Goal: Task Accomplishment & Management: Manage account settings

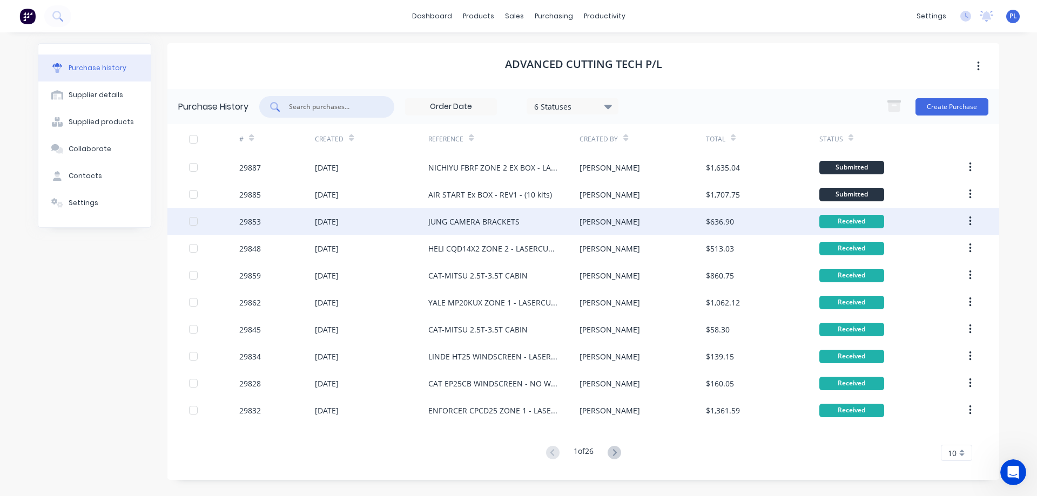
click at [485, 225] on div "JUNG CAMERA BRACKETS" at bounding box center [473, 221] width 91 height 11
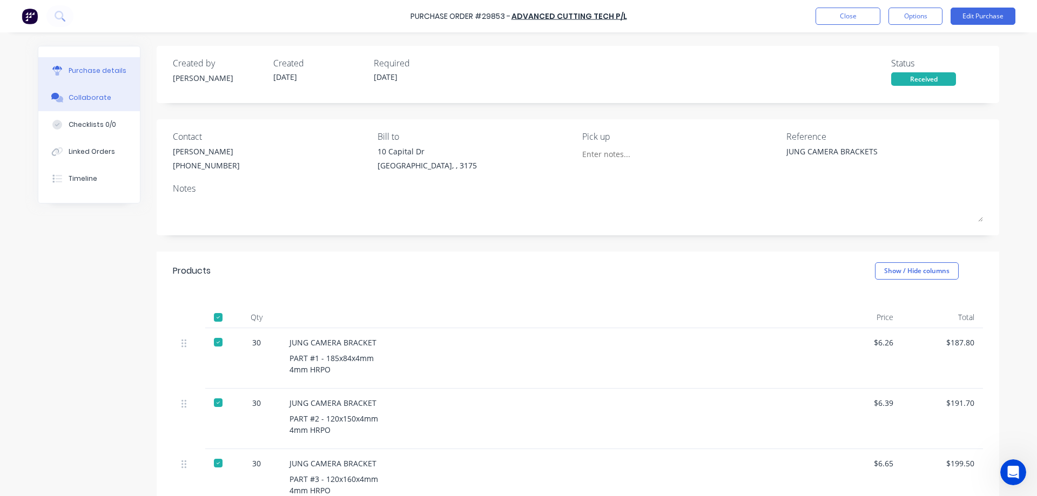
click at [83, 99] on div "Collaborate" at bounding box center [90, 98] width 43 height 10
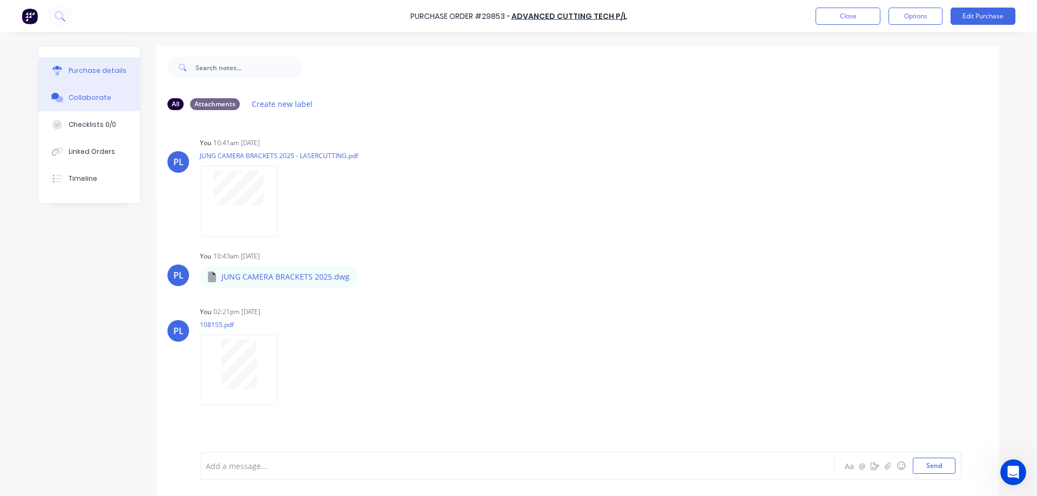
click at [90, 69] on div "Purchase details" at bounding box center [98, 71] width 58 height 10
type textarea "x"
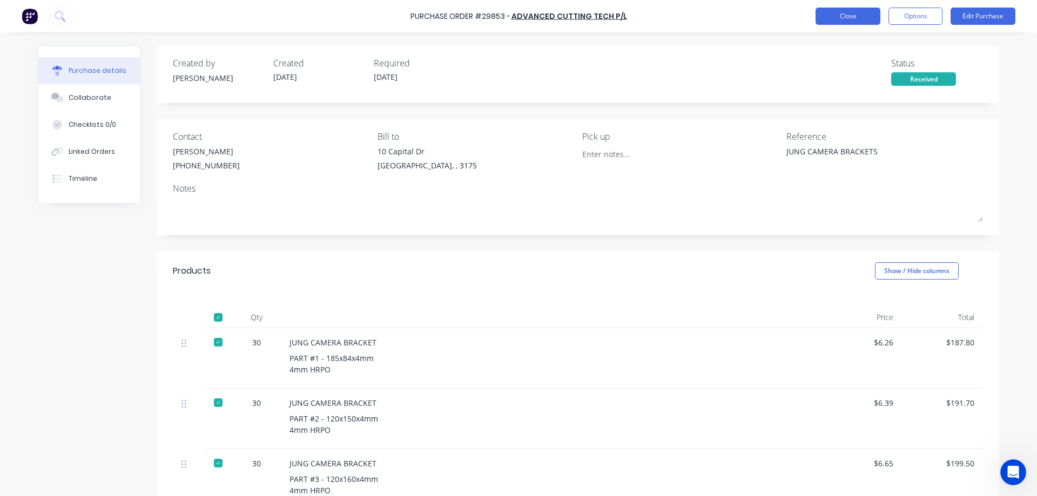
click at [852, 22] on button "Close" at bounding box center [847, 16] width 65 height 17
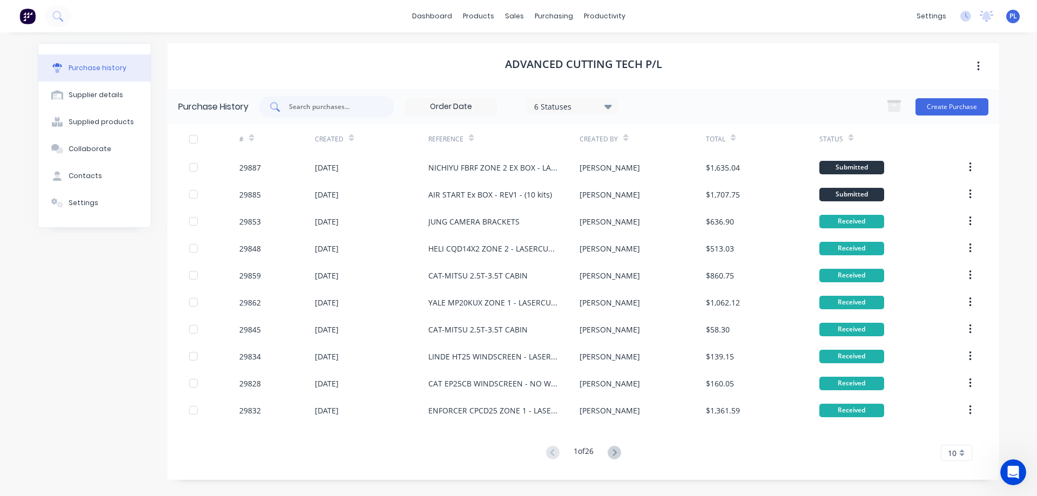
click at [341, 107] on input "text" at bounding box center [333, 107] width 90 height 11
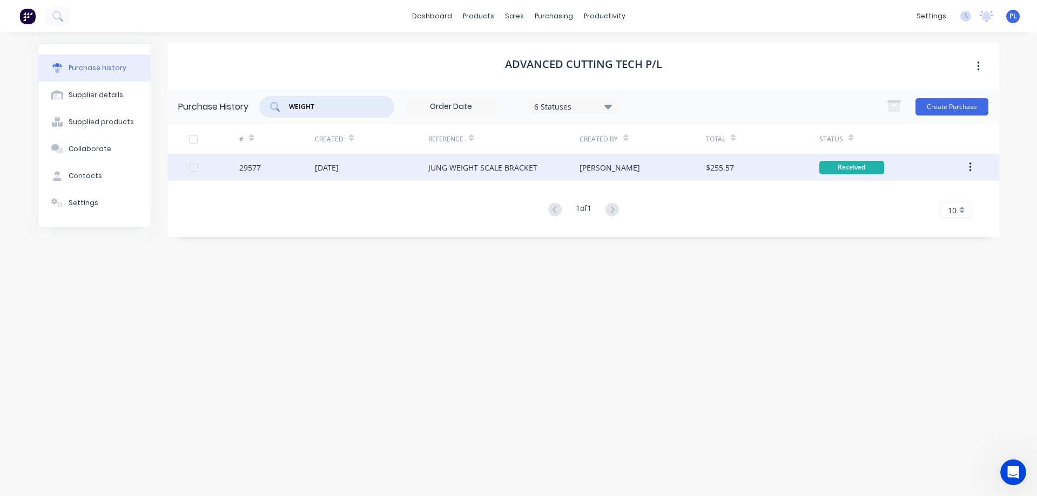
type input "WEIGHT"
click at [475, 165] on div "JUNG WEIGHT SCALE BRACKET" at bounding box center [482, 167] width 109 height 11
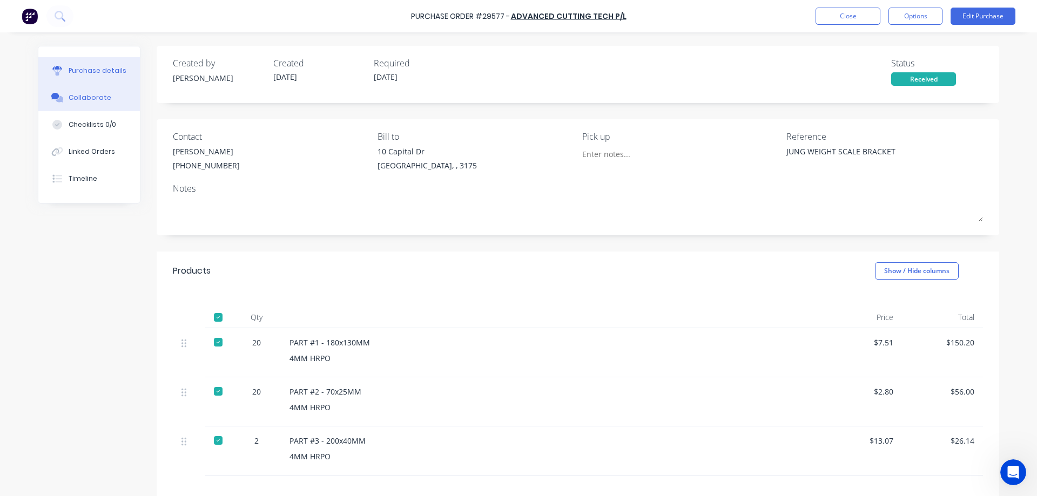
click at [74, 97] on div "Collaborate" at bounding box center [90, 98] width 43 height 10
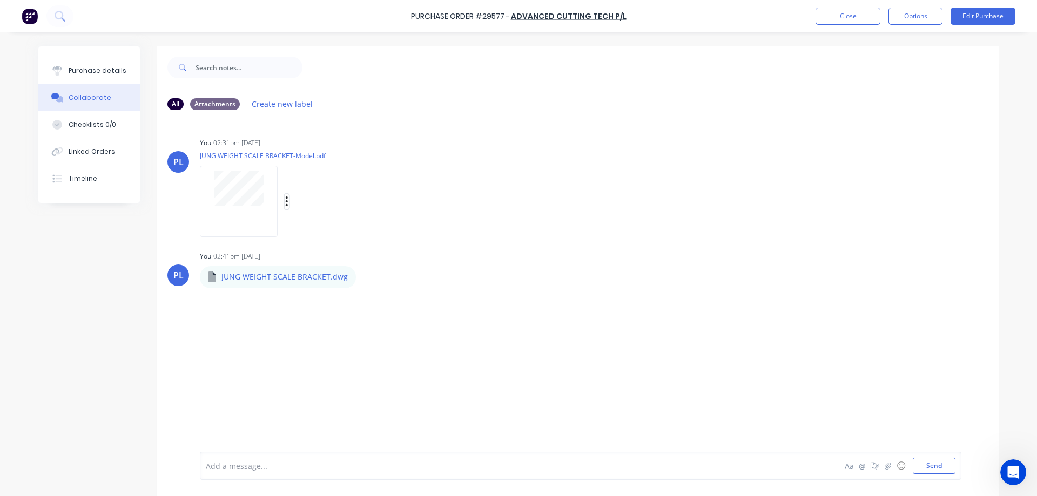
click at [286, 201] on icon "button" at bounding box center [287, 202] width 2 height 10
click at [285, 201] on icon "button" at bounding box center [286, 201] width 3 height 12
click at [84, 68] on div "Purchase details" at bounding box center [98, 71] width 58 height 10
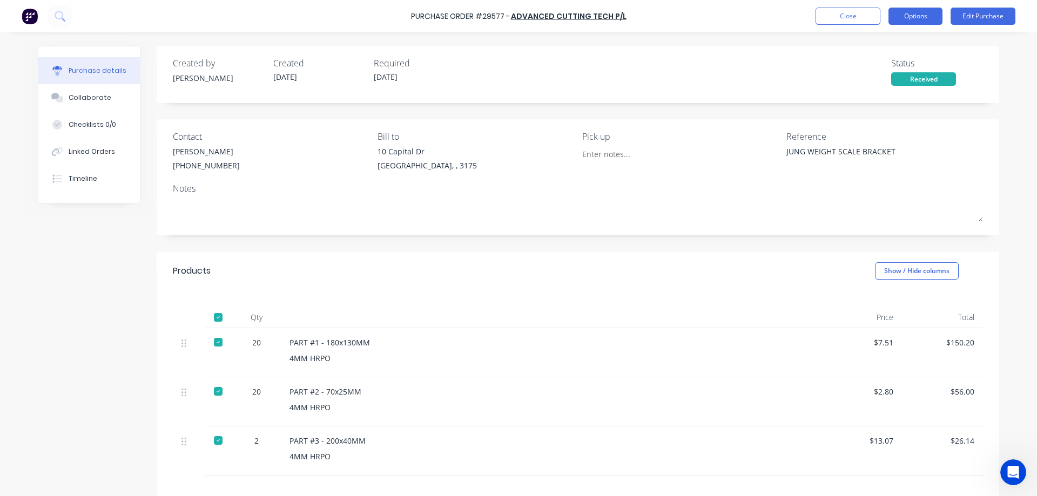
click at [905, 21] on button "Options" at bounding box center [915, 16] width 54 height 17
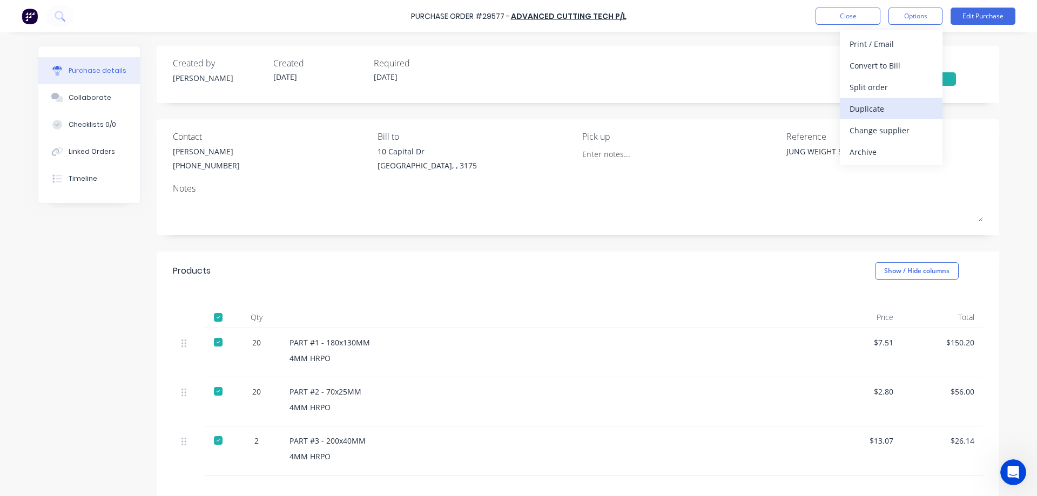
click at [876, 112] on div "Duplicate" at bounding box center [890, 109] width 83 height 16
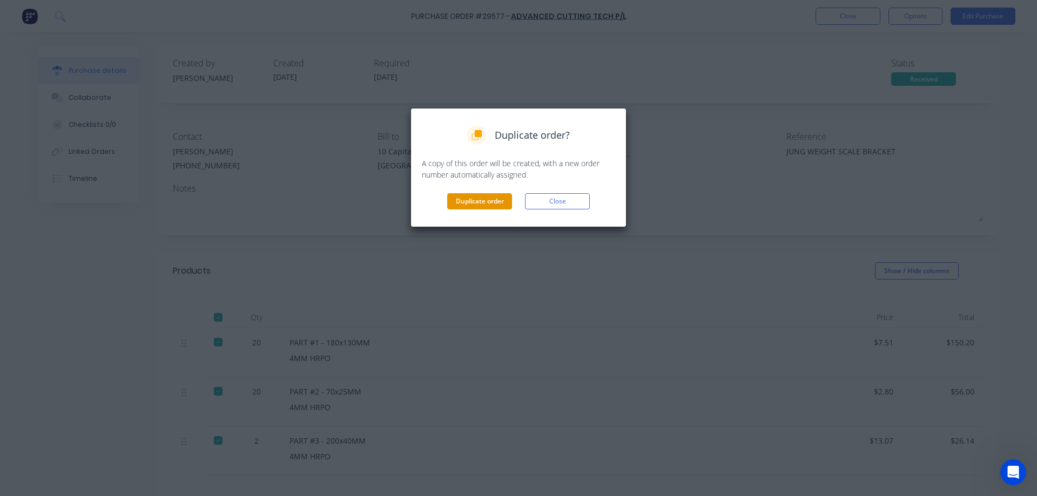
click at [459, 205] on button "Duplicate order" at bounding box center [479, 201] width 65 height 16
type textarea "x"
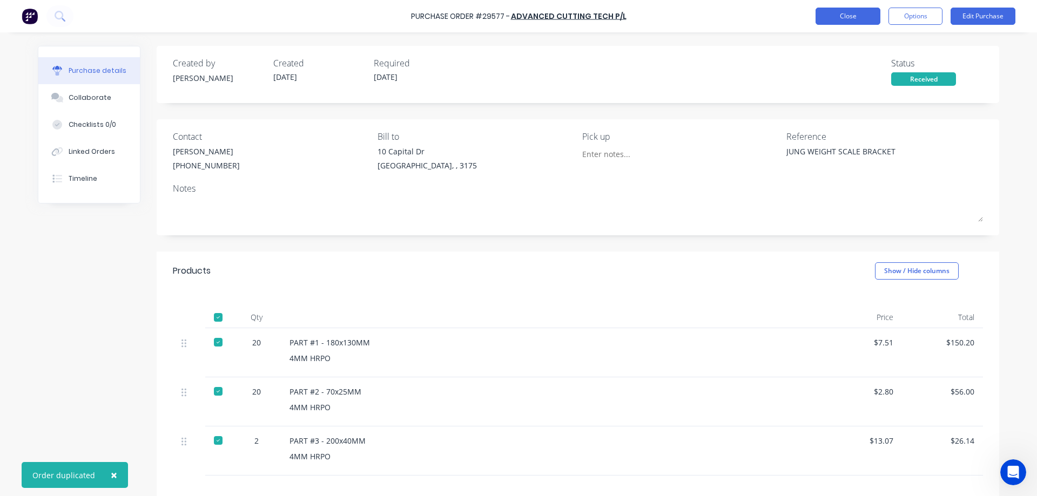
click at [860, 18] on button "Close" at bounding box center [847, 16] width 65 height 17
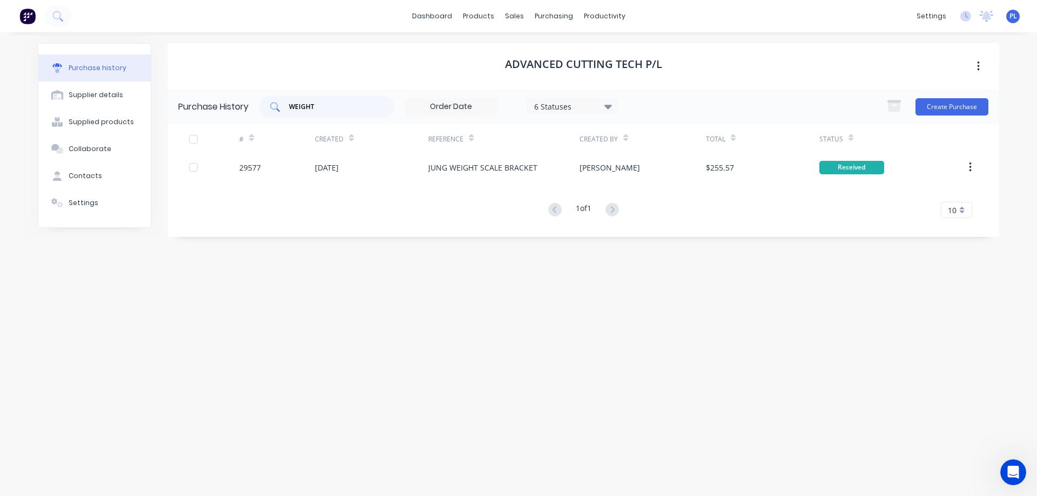
click at [324, 106] on input "WEIGHT" at bounding box center [333, 107] width 90 height 11
type input "W"
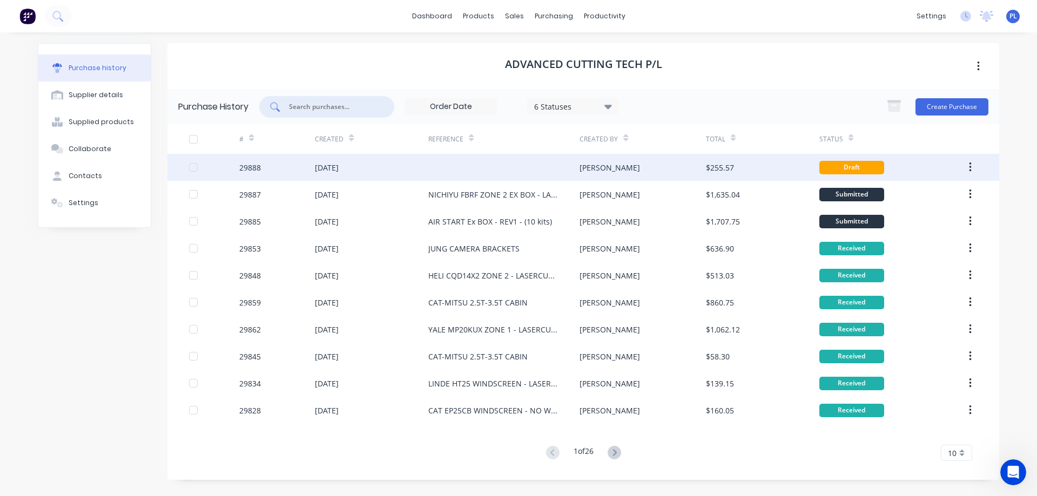
click at [339, 167] on div "[DATE]" at bounding box center [327, 167] width 24 height 11
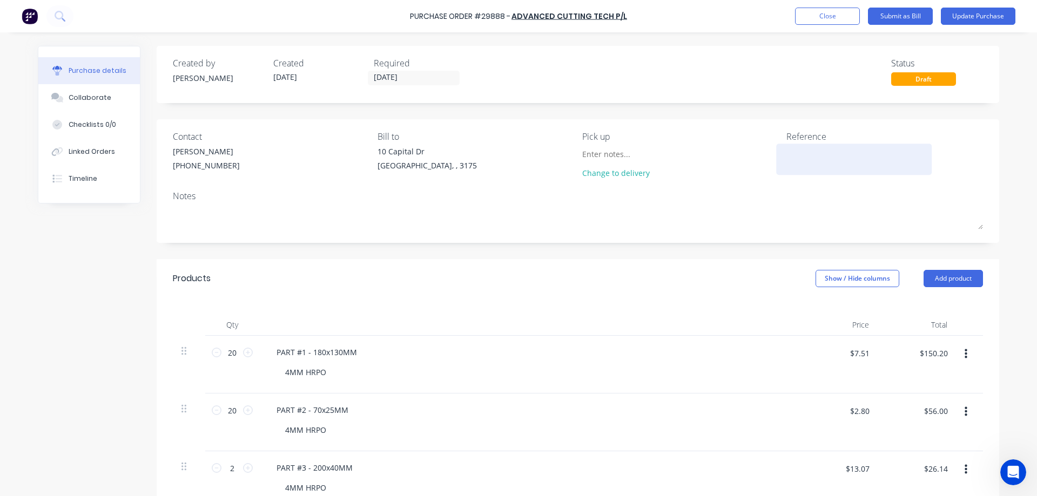
click at [796, 154] on textarea at bounding box center [853, 158] width 135 height 24
type textarea "JUNG WEIGHT SCALE - LASERCUTTING"
type textarea "x"
type textarea "JUNG WEIGHT SCALE - LASERCUTTING"
click at [71, 95] on div "Collaborate" at bounding box center [90, 98] width 43 height 10
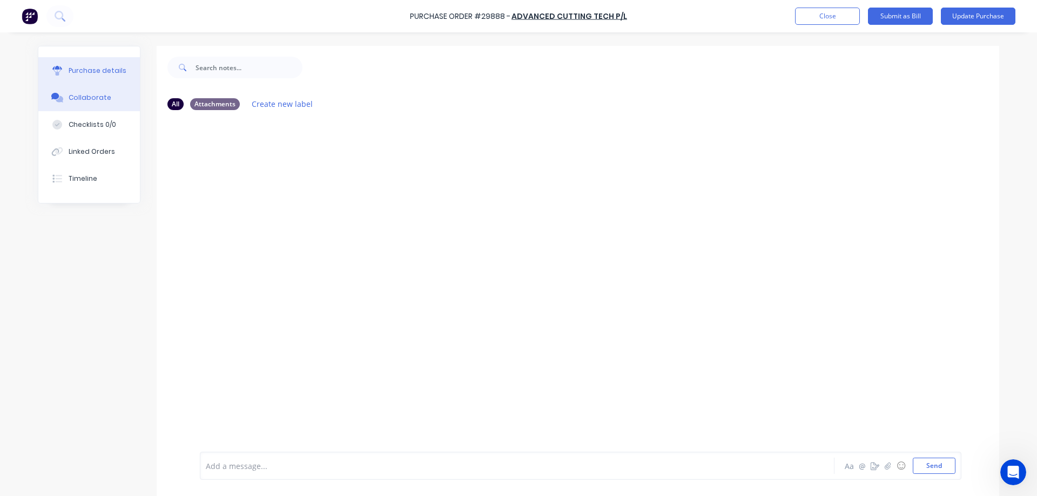
click at [87, 70] on div "Purchase details" at bounding box center [98, 71] width 58 height 10
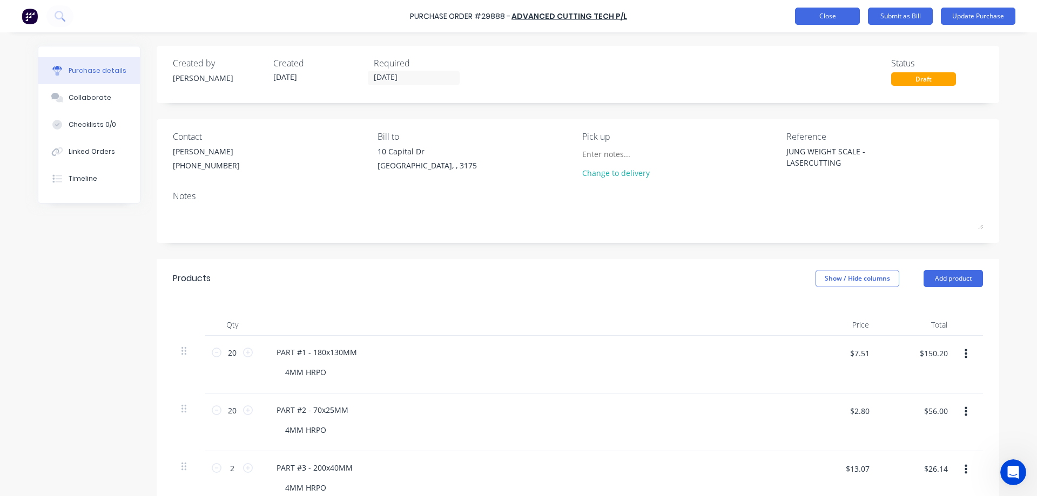
click at [820, 15] on button "Close" at bounding box center [827, 16] width 65 height 17
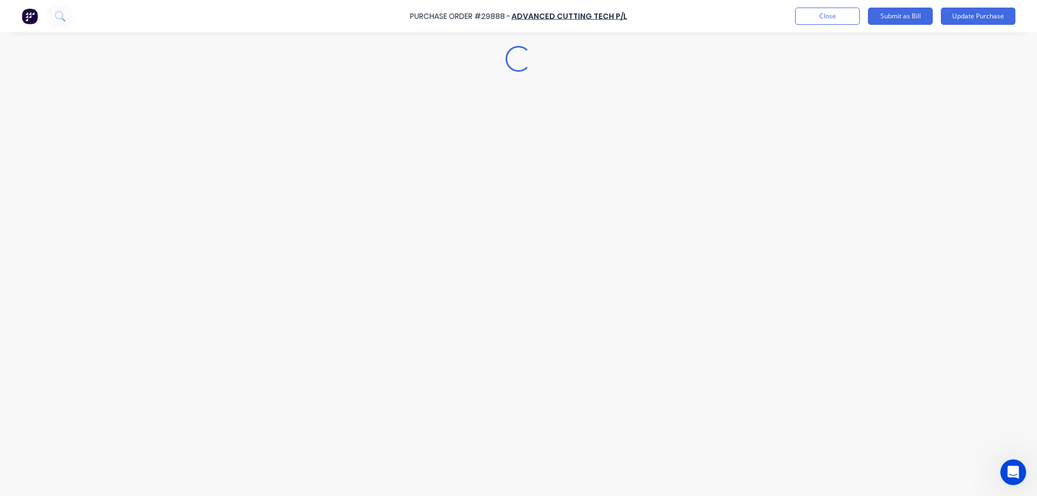
type textarea "x"
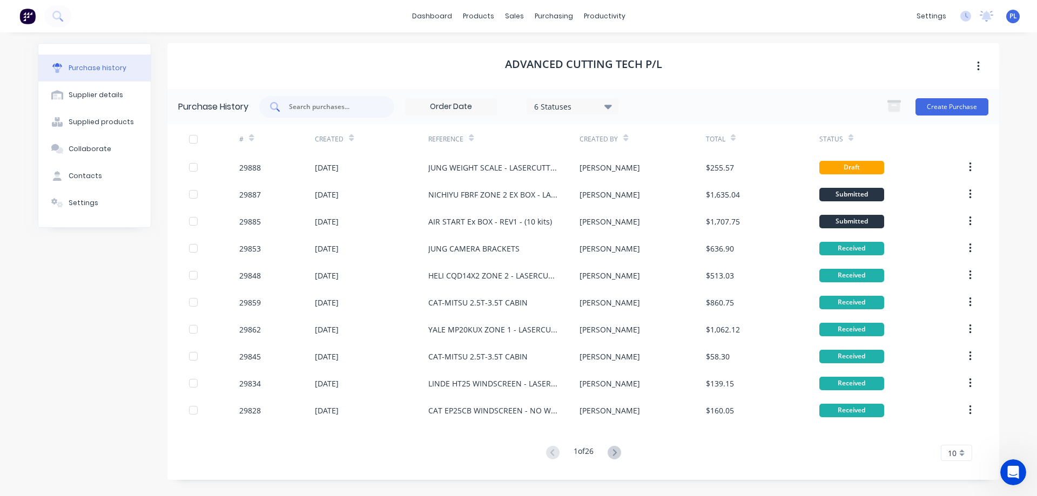
click at [342, 105] on input "text" at bounding box center [333, 107] width 90 height 11
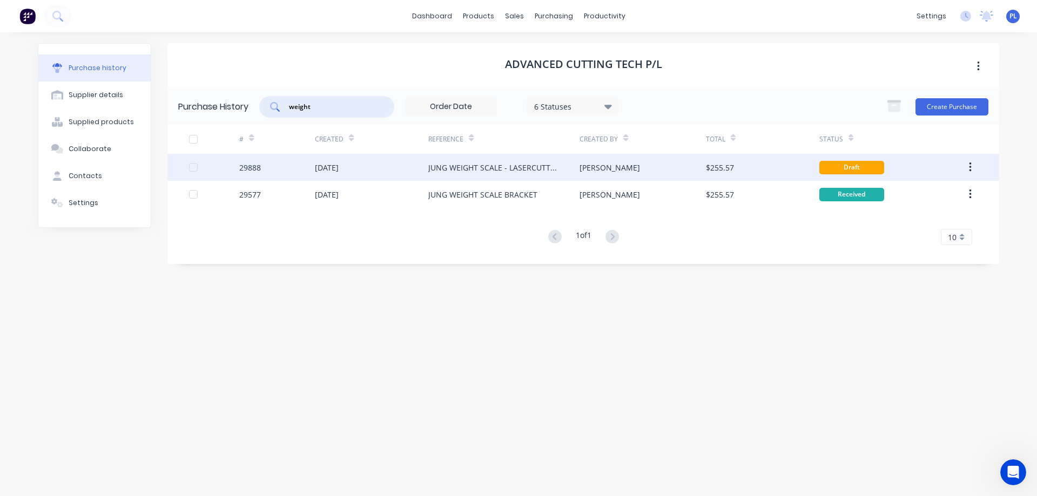
type input "weight"
click at [444, 166] on div "JUNG WEIGHT SCALE - LASERCUTTING" at bounding box center [493, 167] width 130 height 11
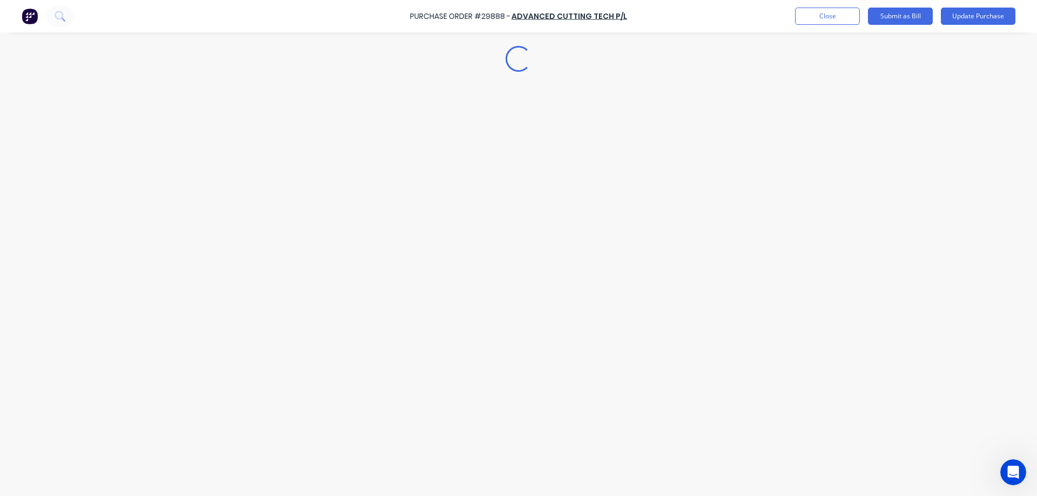
type textarea "x"
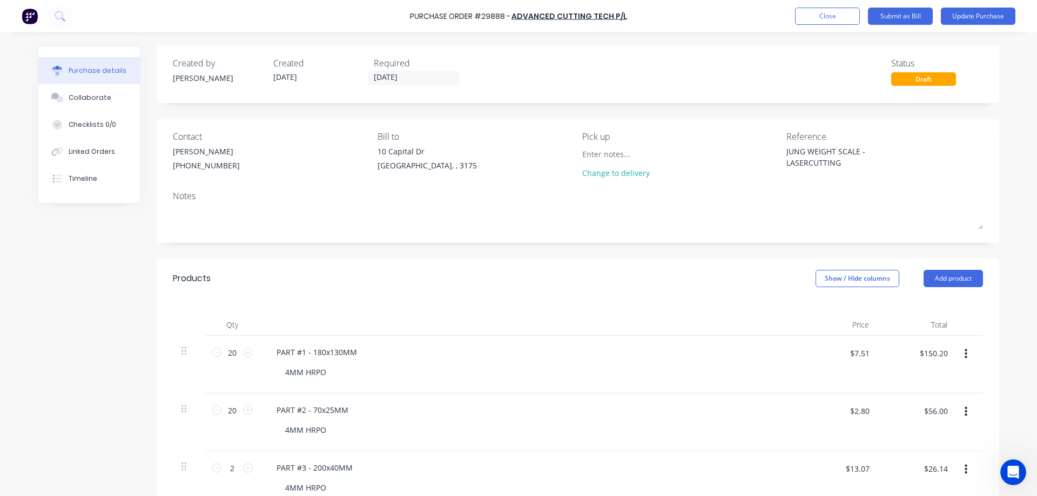
drag, startPoint x: 855, startPoint y: 151, endPoint x: 912, endPoint y: 127, distance: 62.5
click at [855, 151] on textarea "JUNG WEIGHT SCALE - LASERCUTTING" at bounding box center [853, 158] width 135 height 24
type textarea "JUNG WEIGHT SCALE BRACKET"
type textarea "x"
type textarea "JUNG WEIGHT SCALE BRACKET"
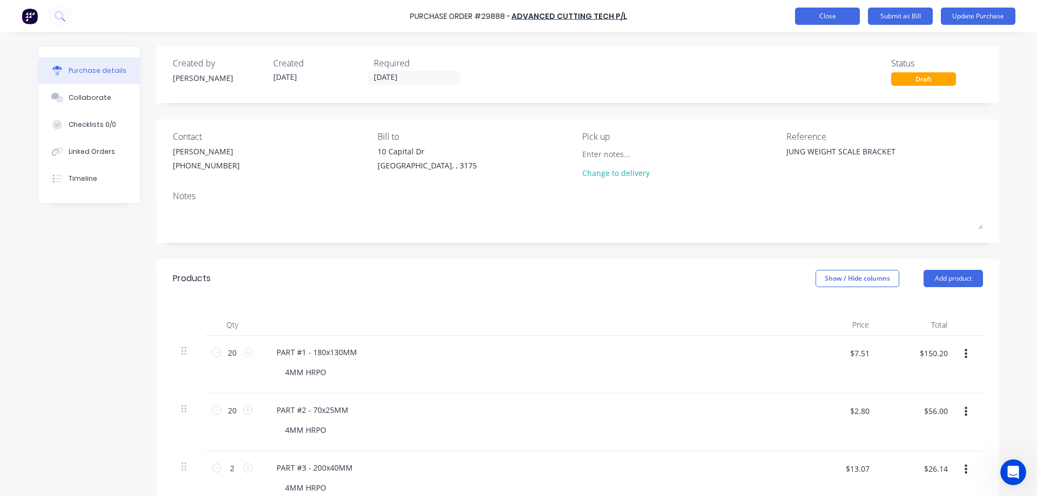
click at [820, 18] on button "Close" at bounding box center [827, 16] width 65 height 17
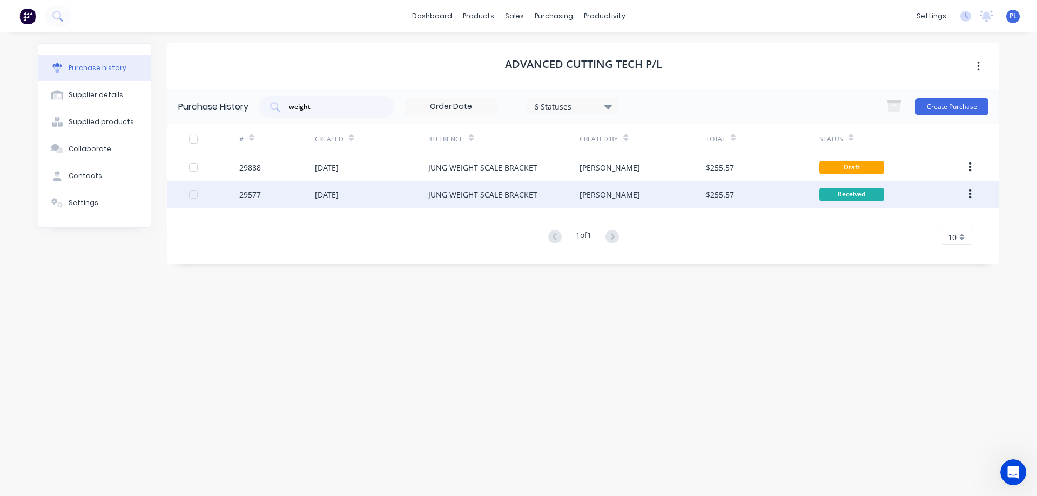
click at [260, 197] on div "29577" at bounding box center [250, 194] width 22 height 11
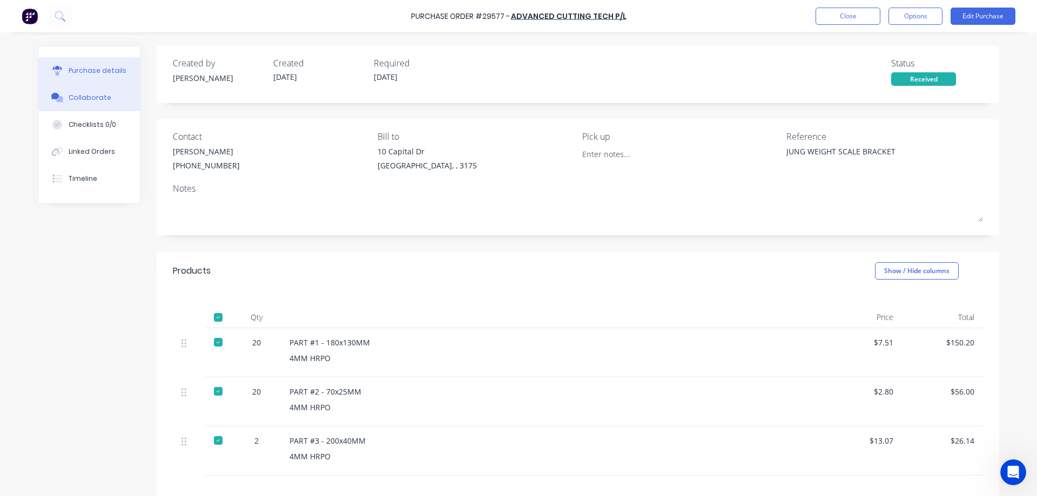
click at [83, 98] on div "Collaborate" at bounding box center [90, 98] width 43 height 10
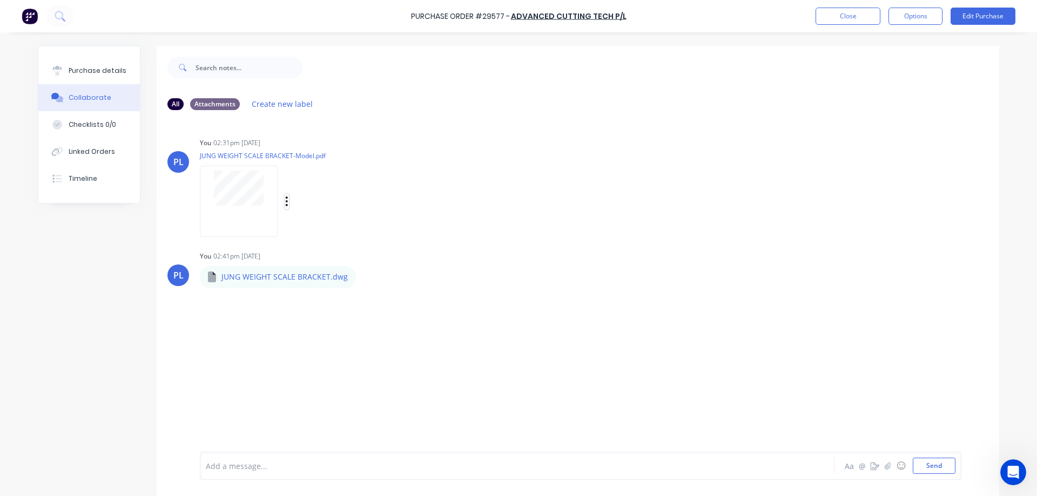
click at [286, 201] on icon "button" at bounding box center [287, 202] width 2 height 10
click at [329, 233] on button "Download" at bounding box center [357, 230] width 121 height 24
click at [363, 280] on icon "button" at bounding box center [364, 277] width 3 height 12
click at [393, 306] on button "Download" at bounding box center [435, 306] width 121 height 24
click at [83, 74] on div "Purchase details" at bounding box center [98, 71] width 58 height 10
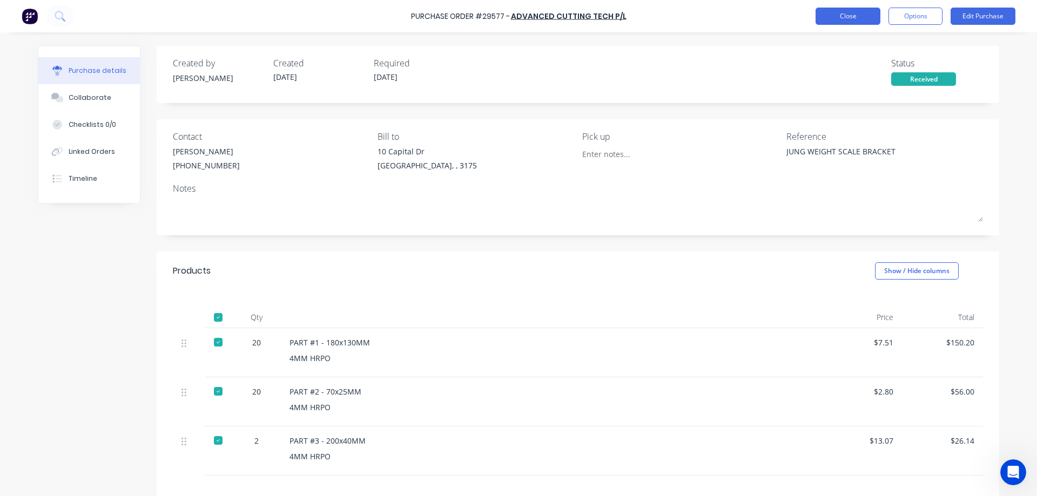
click at [847, 16] on button "Close" at bounding box center [847, 16] width 65 height 17
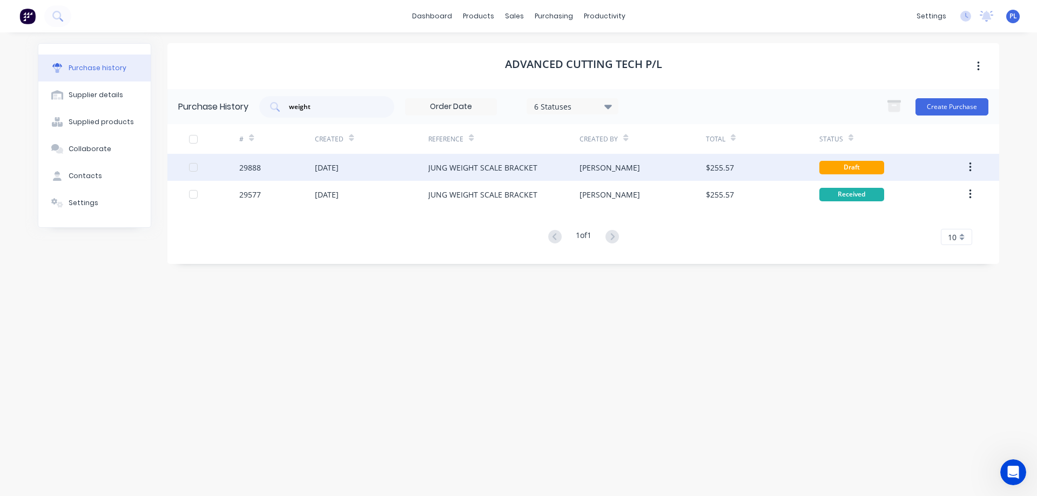
click at [330, 166] on div "[DATE]" at bounding box center [327, 167] width 24 height 11
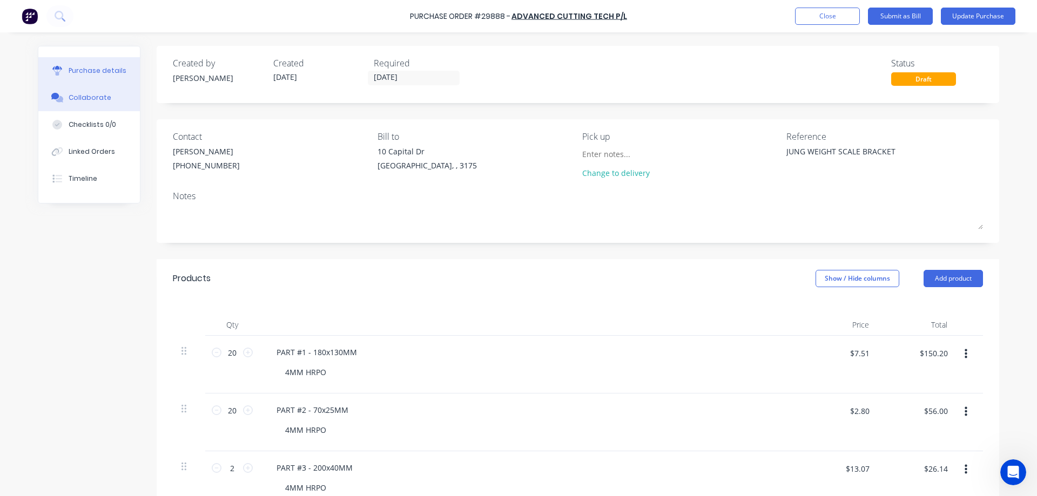
click at [71, 99] on div "Collaborate" at bounding box center [90, 98] width 43 height 10
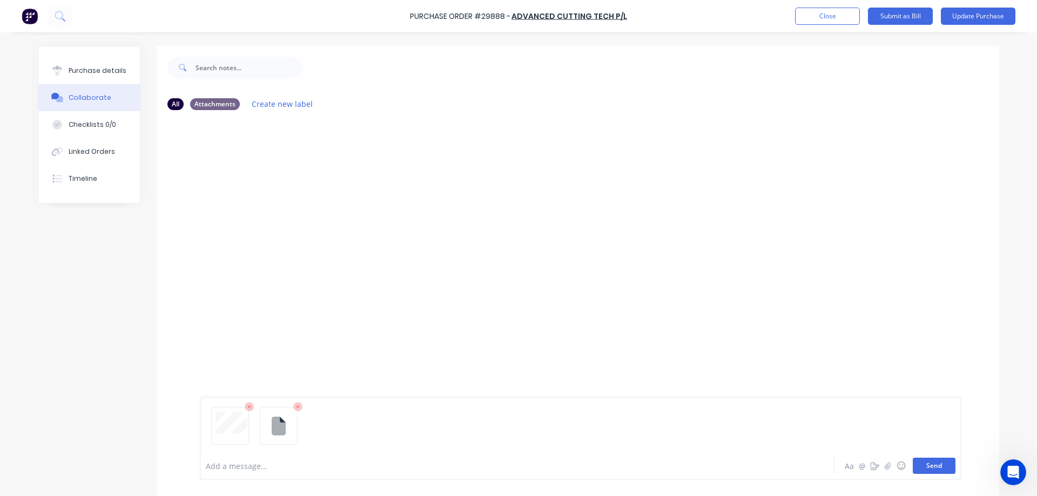
click at [929, 468] on button "Send" at bounding box center [933, 466] width 43 height 16
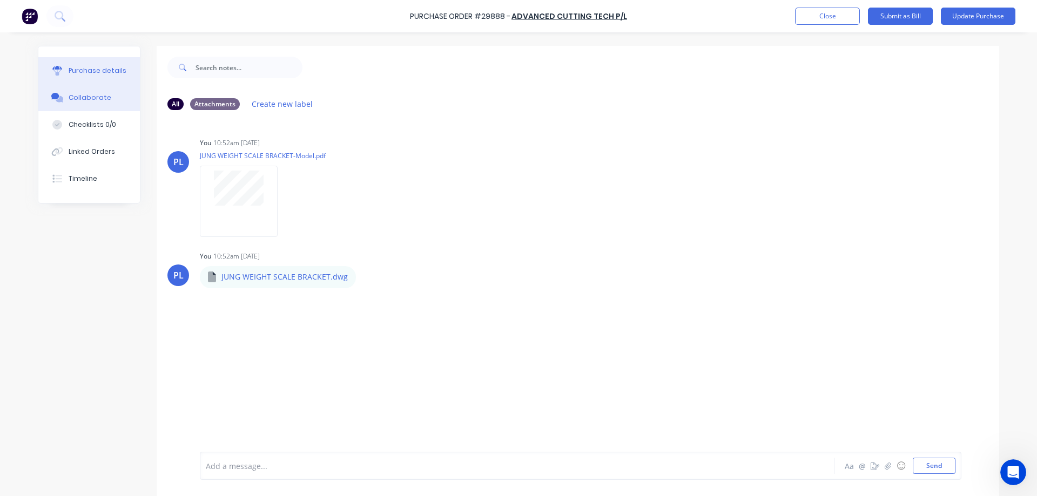
click at [98, 69] on div "Purchase details" at bounding box center [98, 71] width 58 height 10
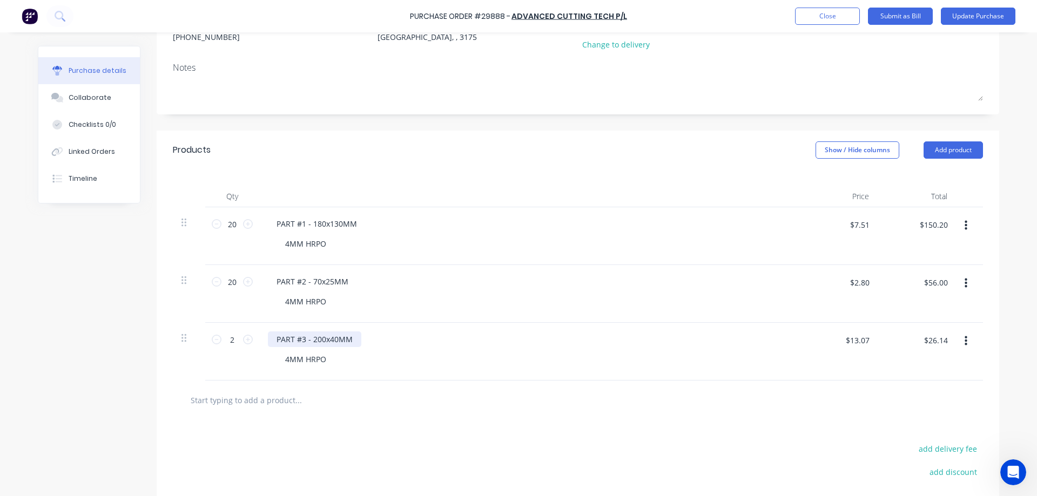
scroll to position [241, 0]
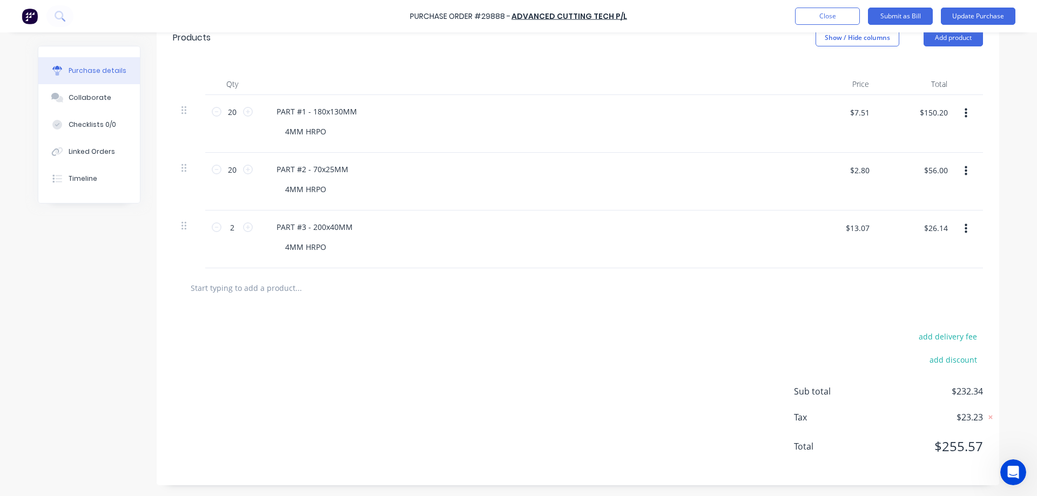
click at [964, 229] on icon "button" at bounding box center [965, 229] width 3 height 10
click at [908, 323] on button "Delete" at bounding box center [933, 323] width 92 height 22
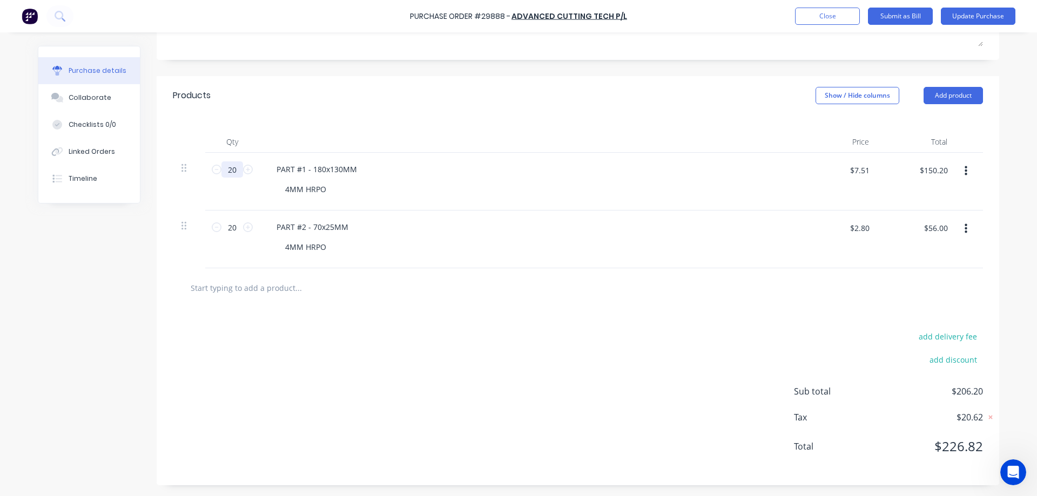
drag, startPoint x: 236, startPoint y: 170, endPoint x: 204, endPoint y: 173, distance: 32.6
click at [205, 173] on div "20 20" at bounding box center [232, 182] width 54 height 58
type textarea "x"
type input "3"
type textarea "x"
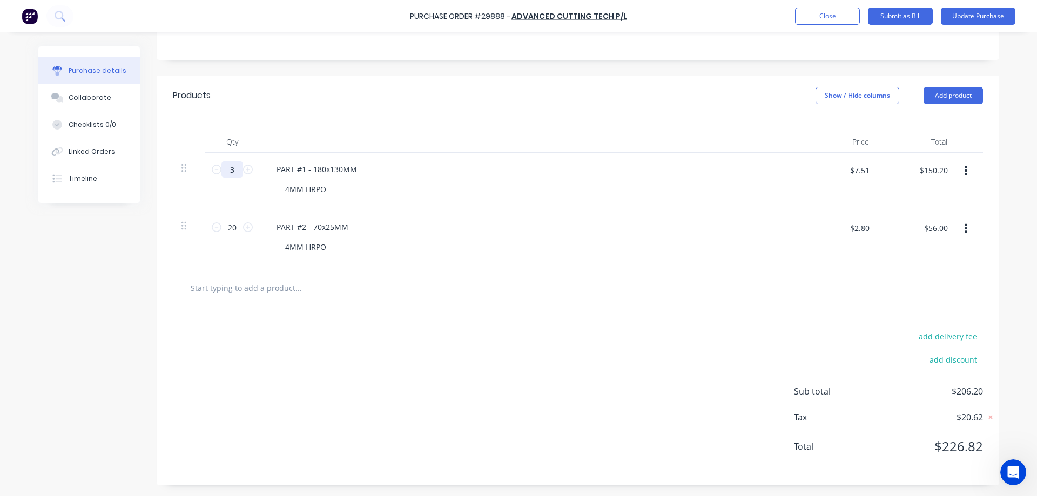
type input "$22.53"
type textarea "x"
type input "30"
type textarea "x"
type input "$225.30"
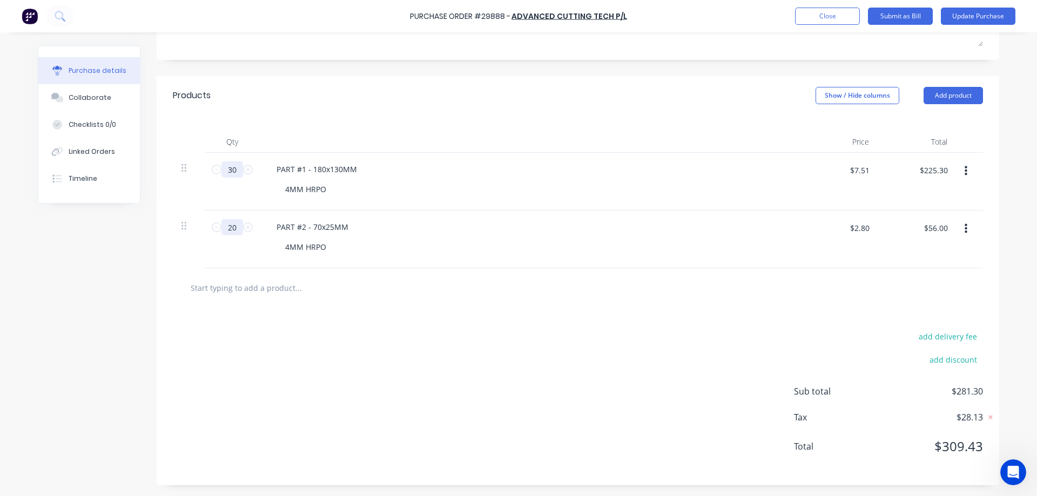
type input "30"
drag, startPoint x: 233, startPoint y: 228, endPoint x: 219, endPoint y: 229, distance: 14.1
click at [221, 229] on input "20" at bounding box center [232, 227] width 22 height 16
type textarea "x"
type input "3"
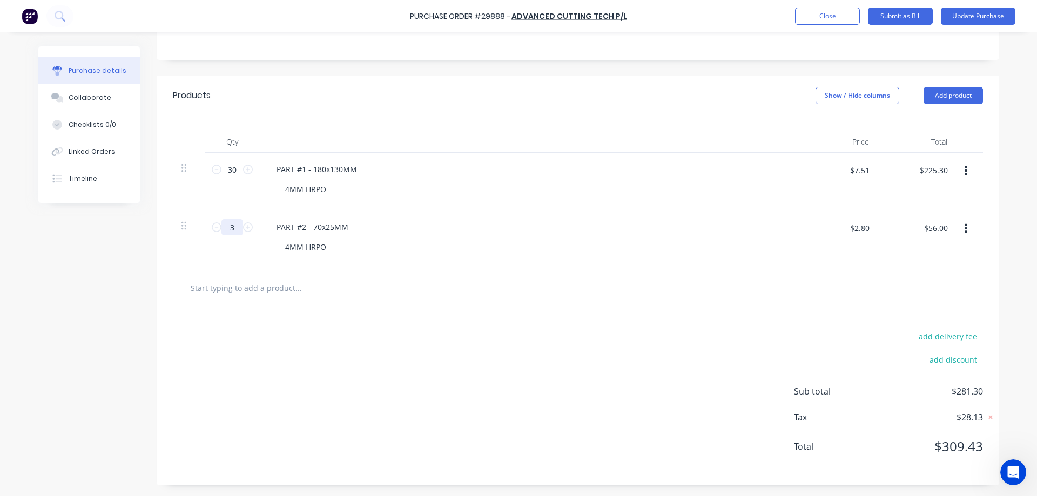
type textarea "x"
type input "$8.40"
type textarea "x"
type input "30"
type textarea "x"
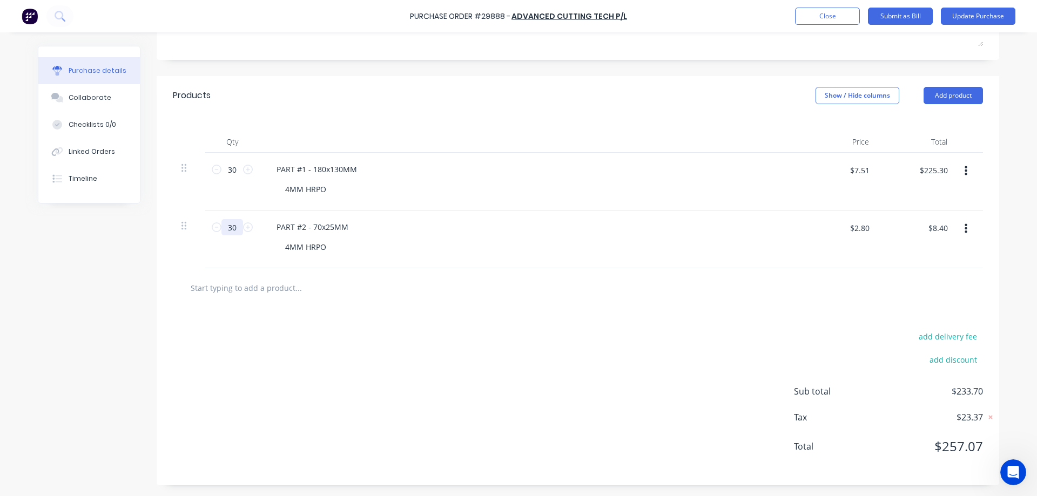
type input "$84.00"
type input "30"
click at [115, 286] on div "Created by [PERSON_NAME] Created [DATE] Required [DATE] Status Draft Contact [P…" at bounding box center [518, 174] width 961 height 623
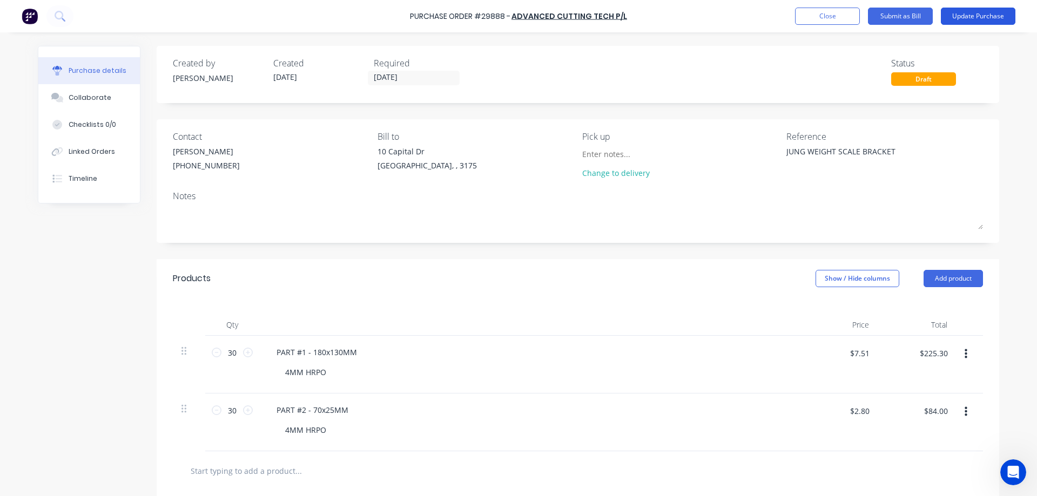
click at [977, 15] on button "Update Purchase" at bounding box center [978, 16] width 75 height 17
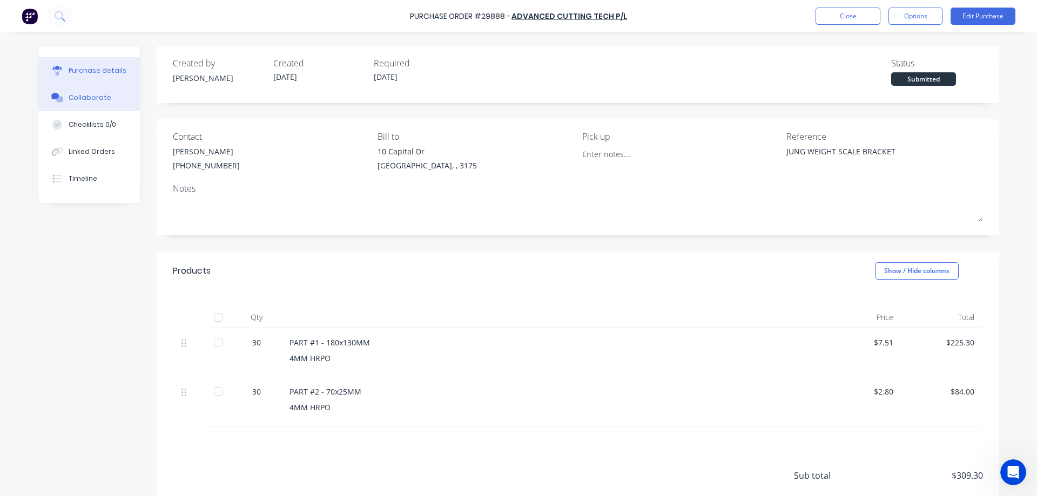
click at [89, 98] on div "Collaborate" at bounding box center [90, 98] width 43 height 10
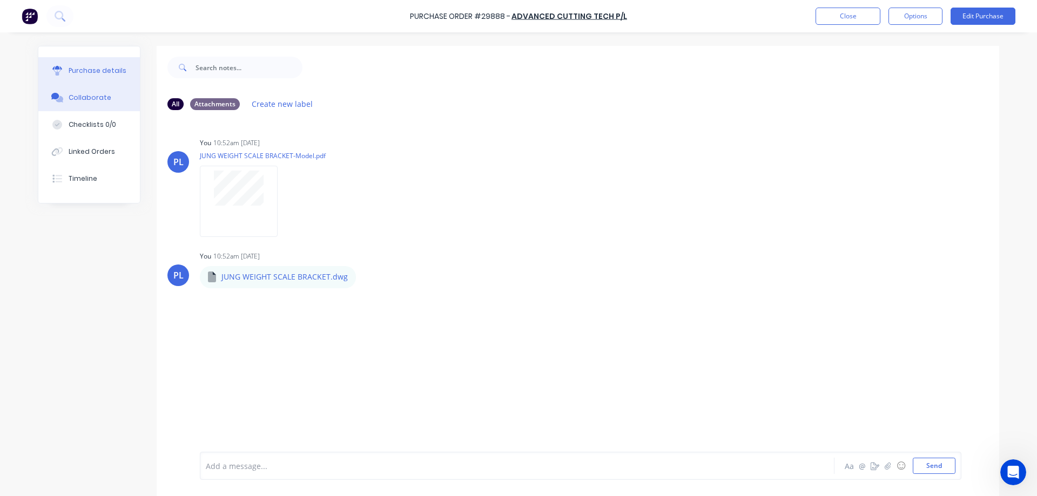
click at [85, 73] on div "Purchase details" at bounding box center [98, 71] width 58 height 10
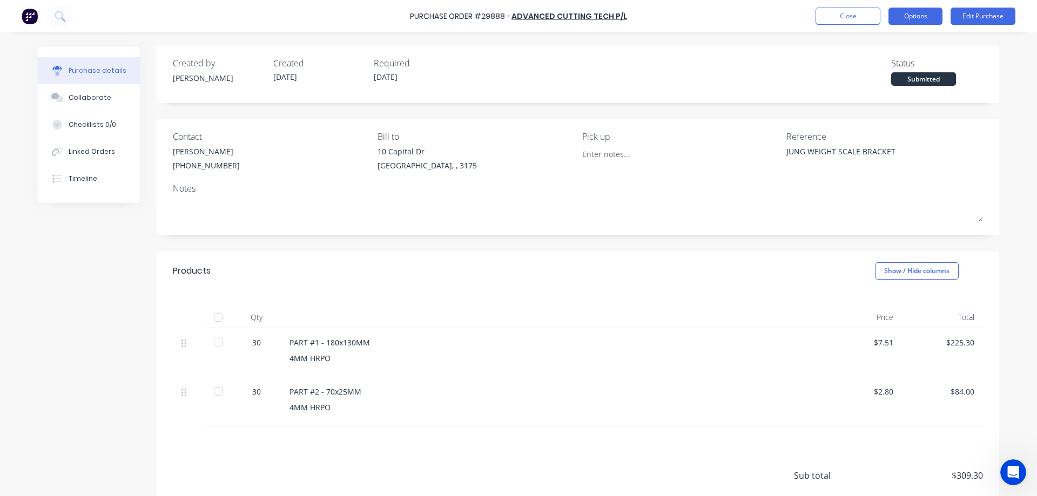
click at [909, 18] on button "Options" at bounding box center [915, 16] width 54 height 17
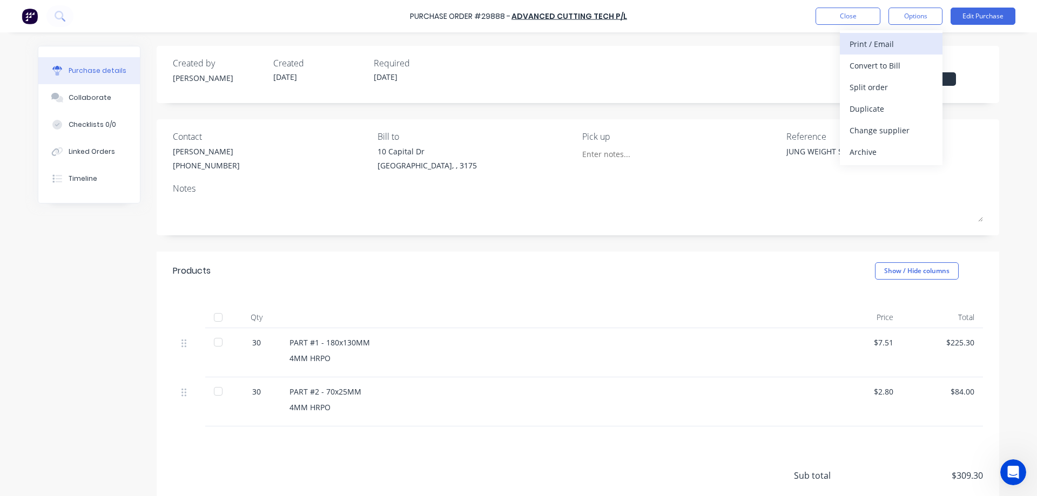
click at [885, 45] on div "Print / Email" at bounding box center [890, 44] width 83 height 16
click at [875, 84] on div "Without pricing" at bounding box center [890, 87] width 83 height 16
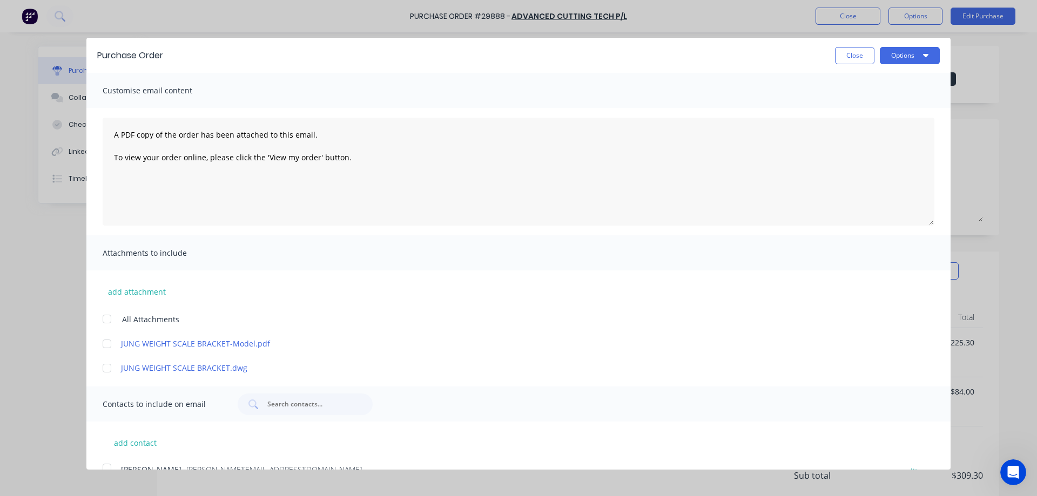
click at [103, 321] on div at bounding box center [107, 319] width 22 height 22
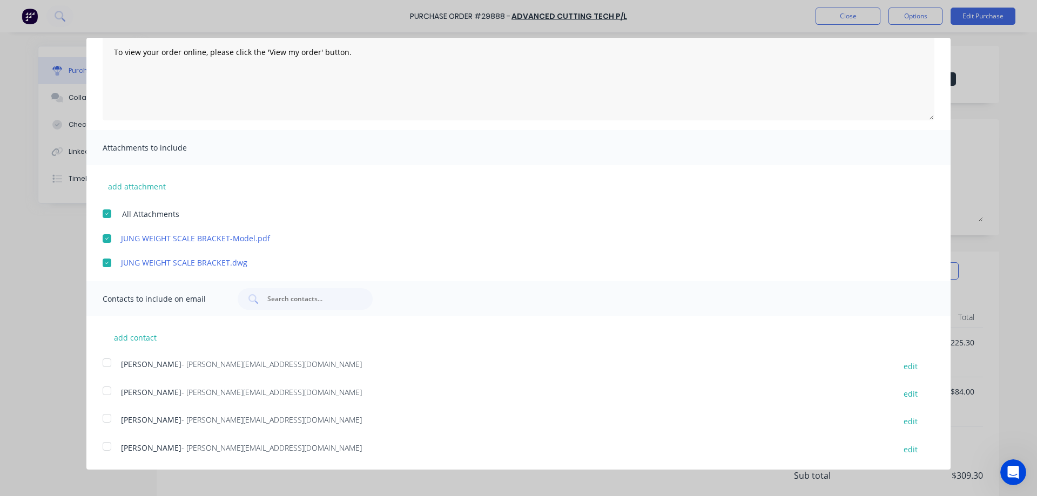
drag, startPoint x: 105, startPoint y: 448, endPoint x: 83, endPoint y: 444, distance: 22.4
click at [104, 446] on div at bounding box center [107, 447] width 22 height 22
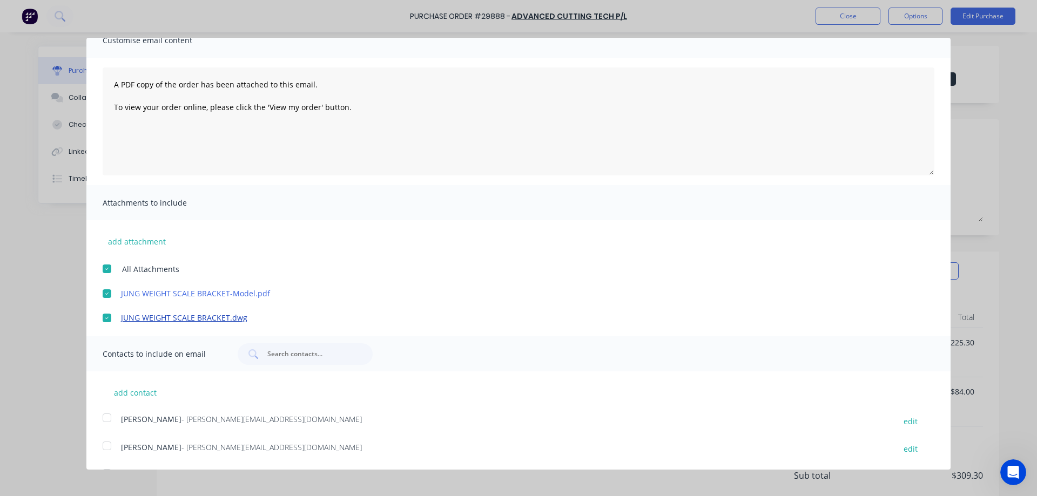
scroll to position [0, 0]
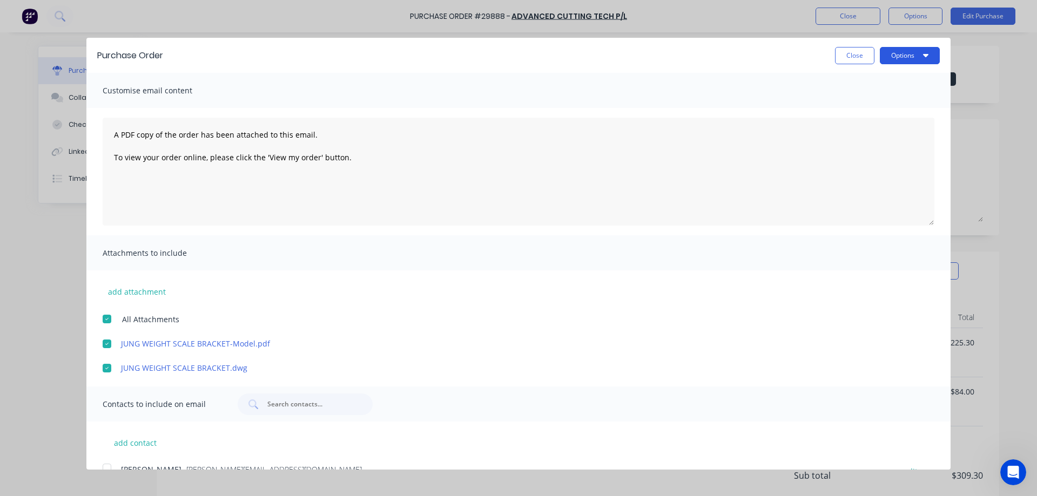
click at [902, 54] on button "Options" at bounding box center [909, 55] width 60 height 17
click at [868, 102] on div "Email" at bounding box center [888, 105] width 83 height 16
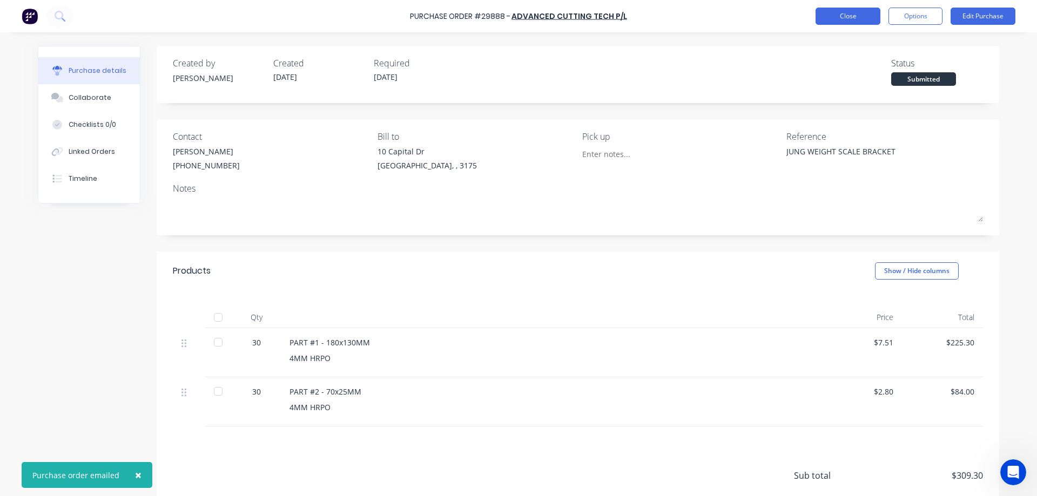
type textarea "x"
click at [843, 18] on button "Close" at bounding box center [847, 16] width 65 height 17
